Goal: Find contact information: Find contact information

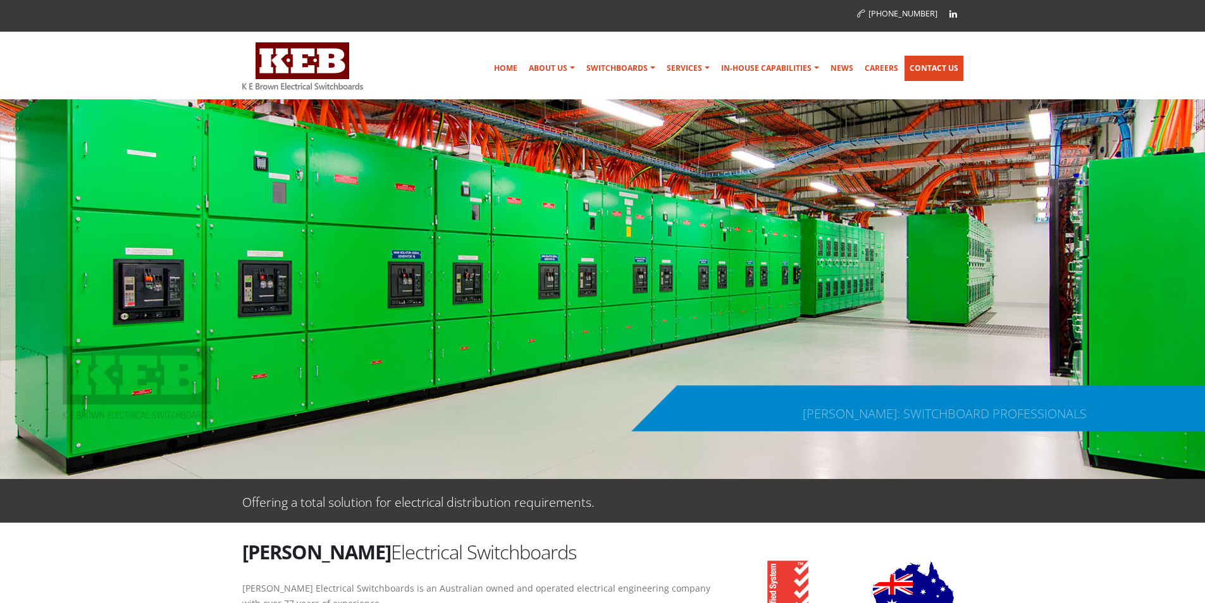
click at [934, 68] on link "Contact Us" at bounding box center [934, 68] width 59 height 25
click at [936, 65] on link "Contact Us" at bounding box center [934, 68] width 59 height 25
